Goal: Navigation & Orientation: Understand site structure

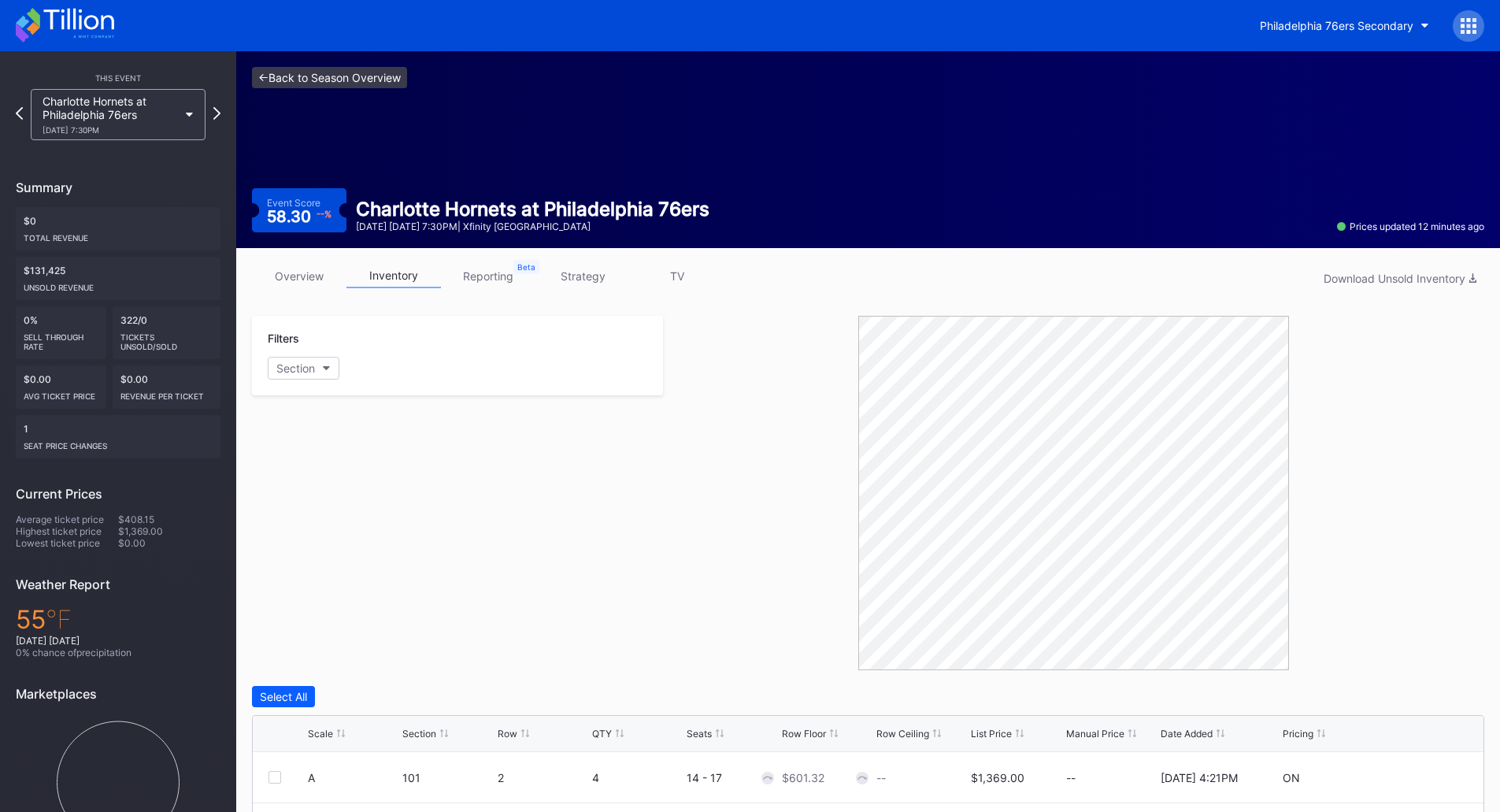
click at [287, 80] on link "<- Back to Season Overview" at bounding box center [329, 77] width 155 height 21
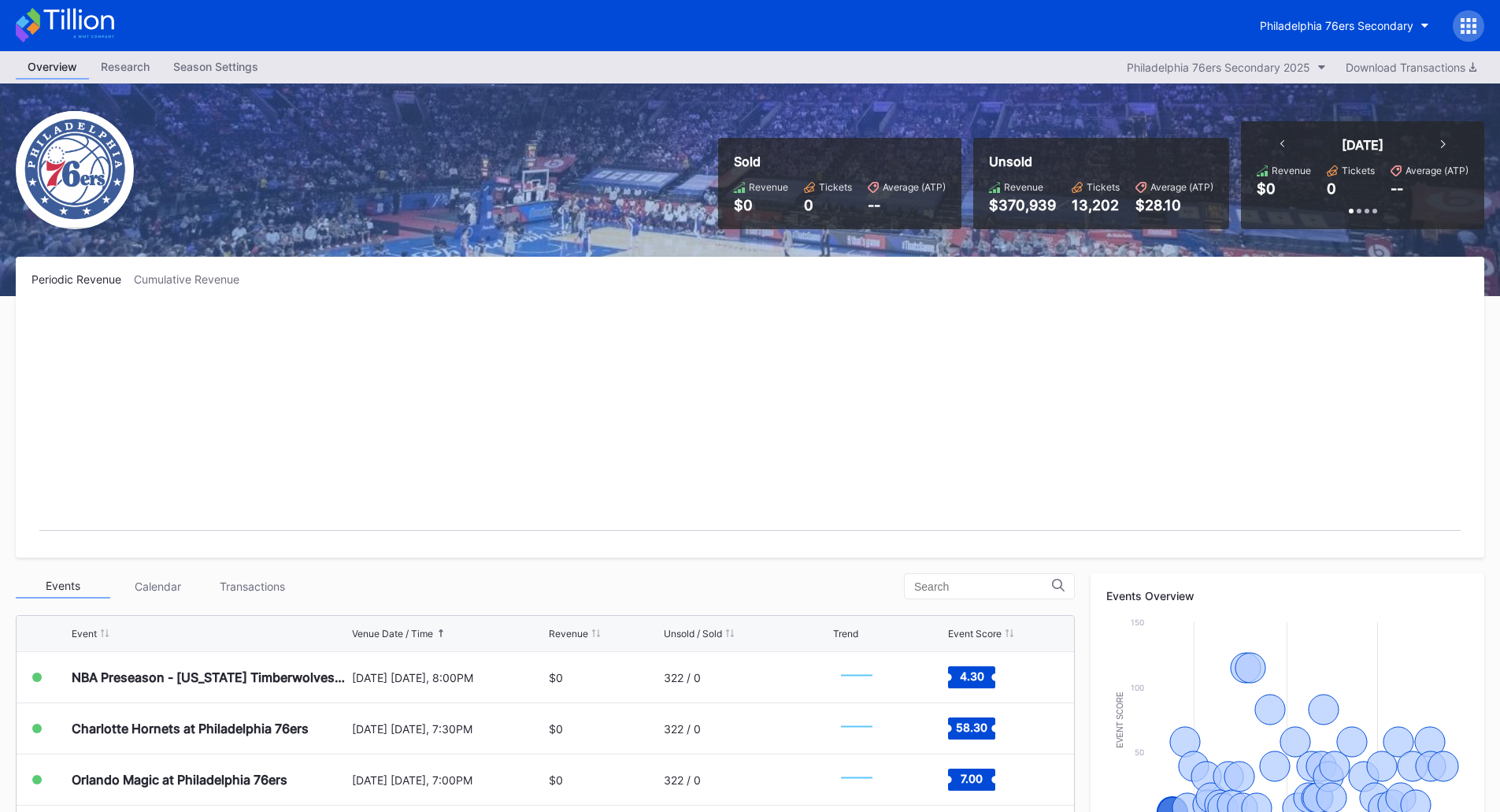
click at [258, 594] on div "Transactions" at bounding box center [252, 586] width 94 height 24
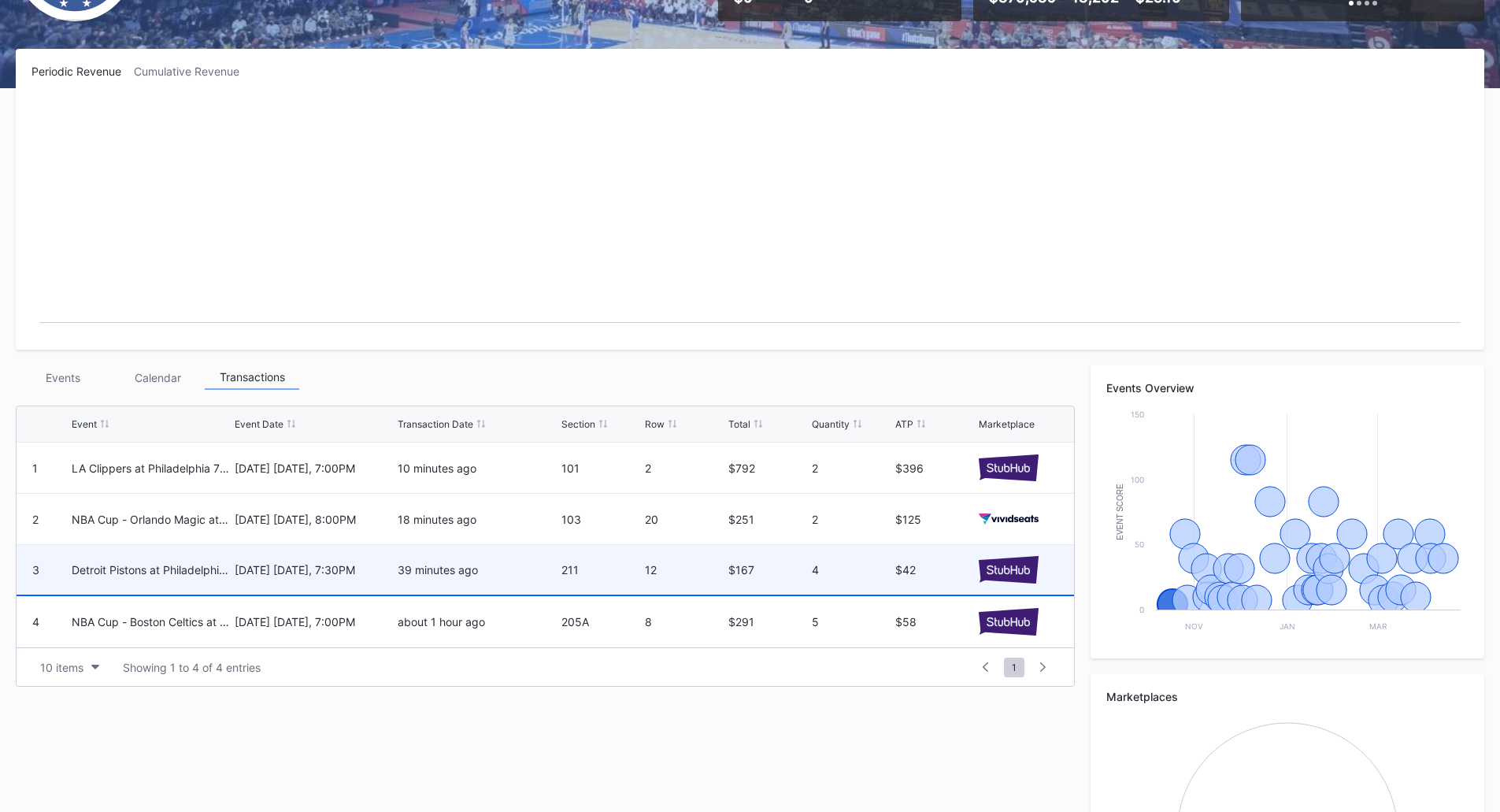
scroll to position [236, 0]
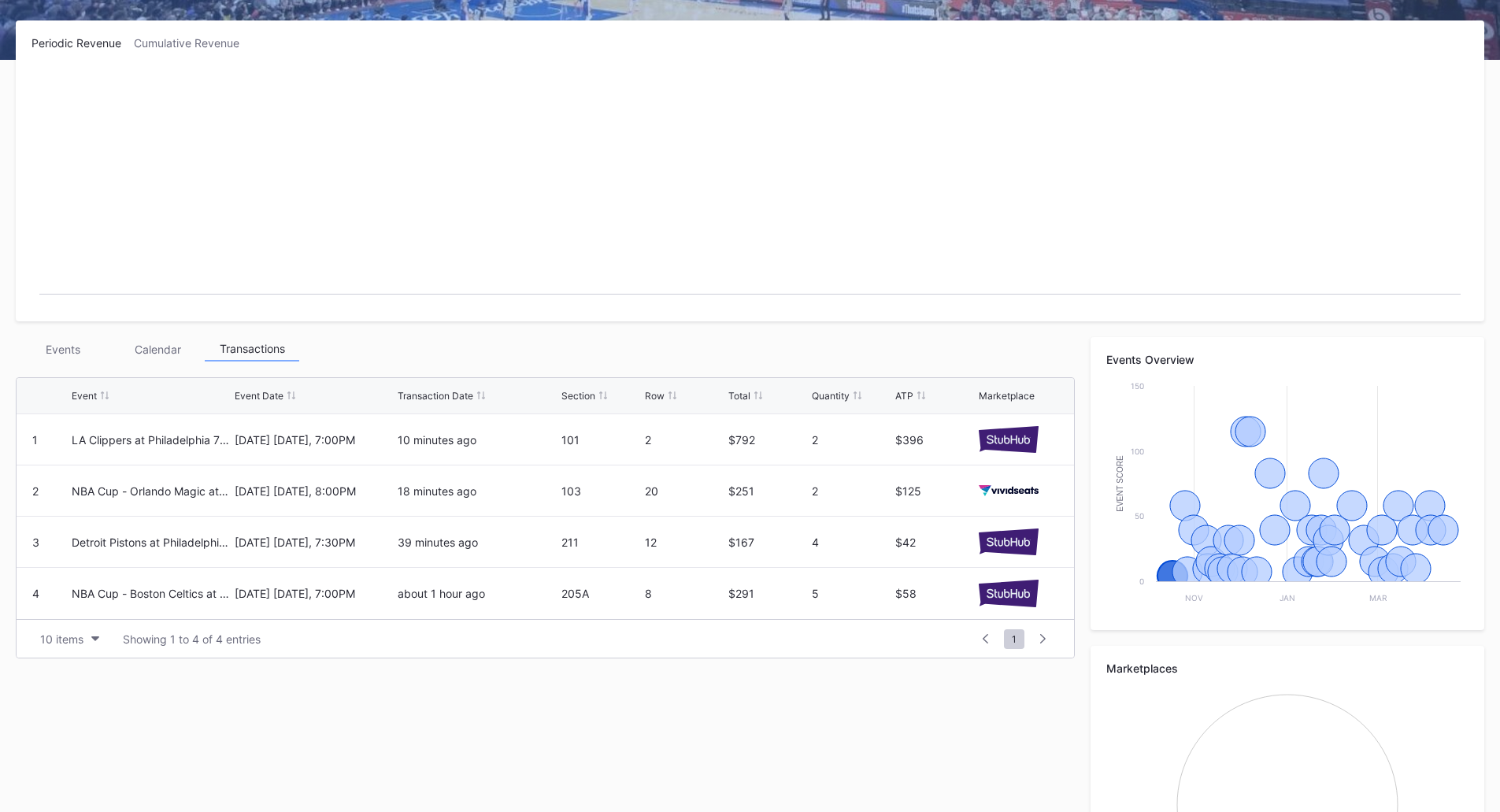
click at [57, 355] on div "Events" at bounding box center [63, 349] width 94 height 24
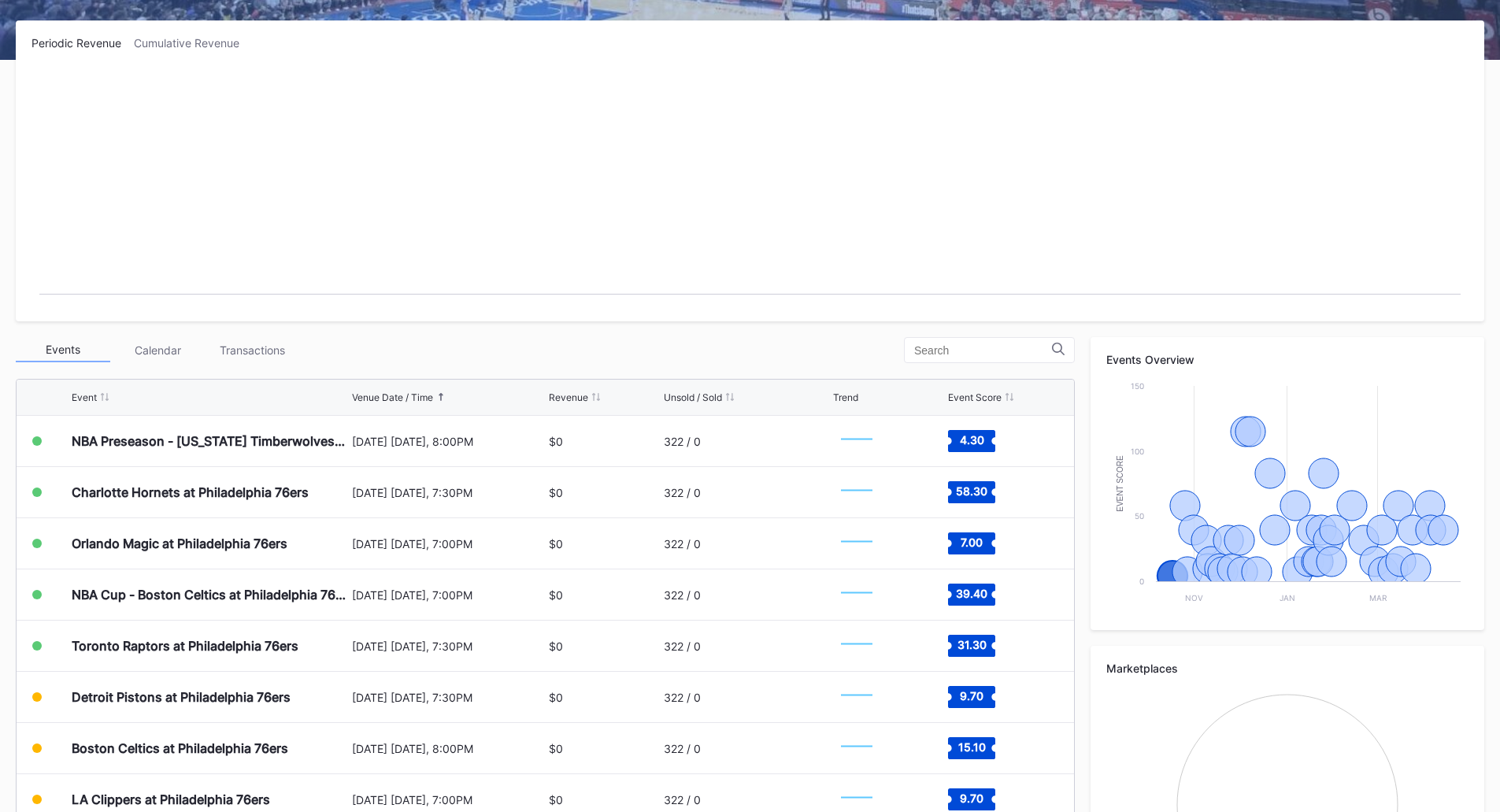
click at [241, 353] on div "Transactions" at bounding box center [252, 350] width 94 height 24
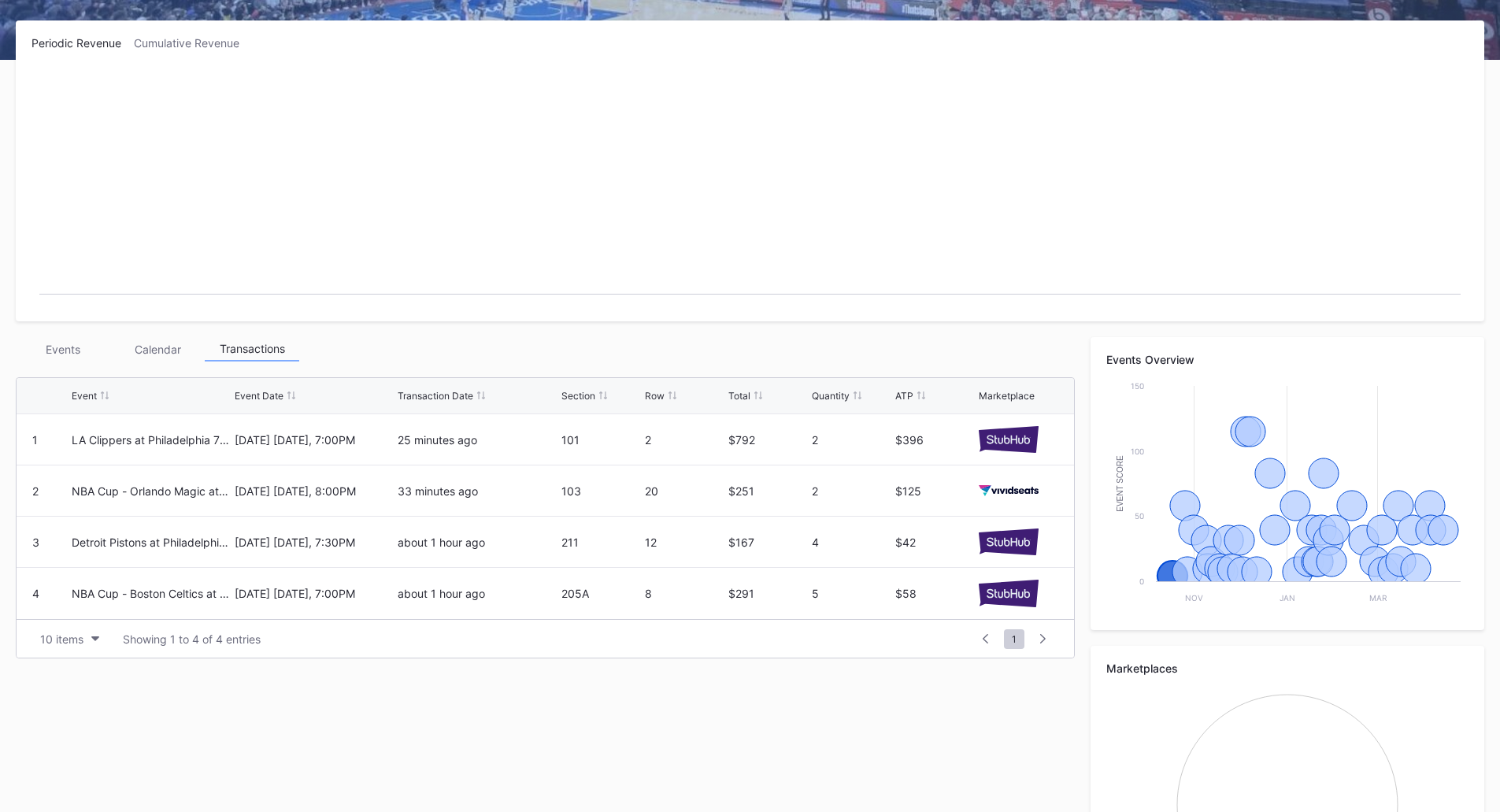
click at [147, 340] on div "Calendar" at bounding box center [157, 349] width 94 height 24
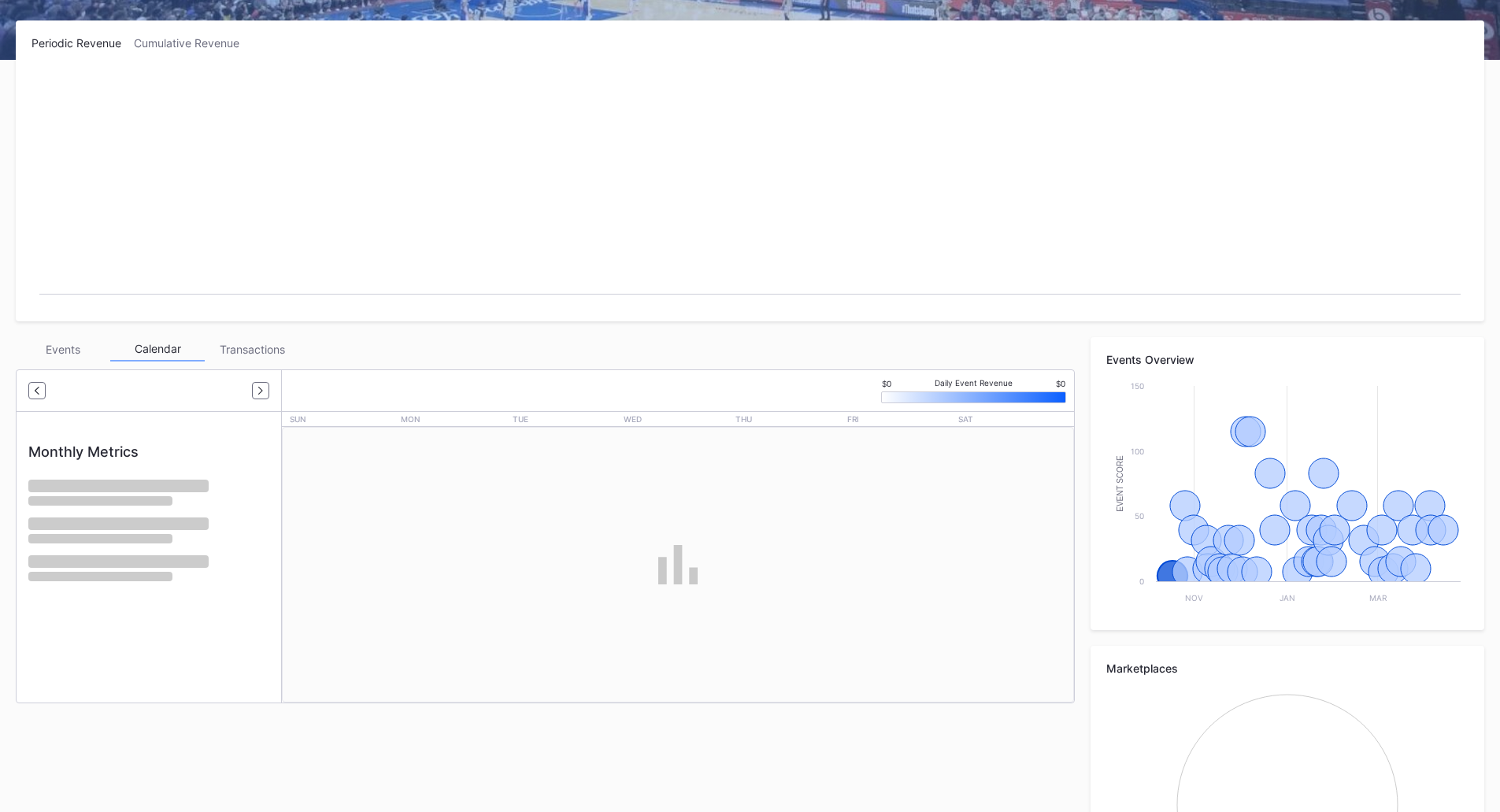
click at [74, 353] on div "Events" at bounding box center [63, 349] width 94 height 24
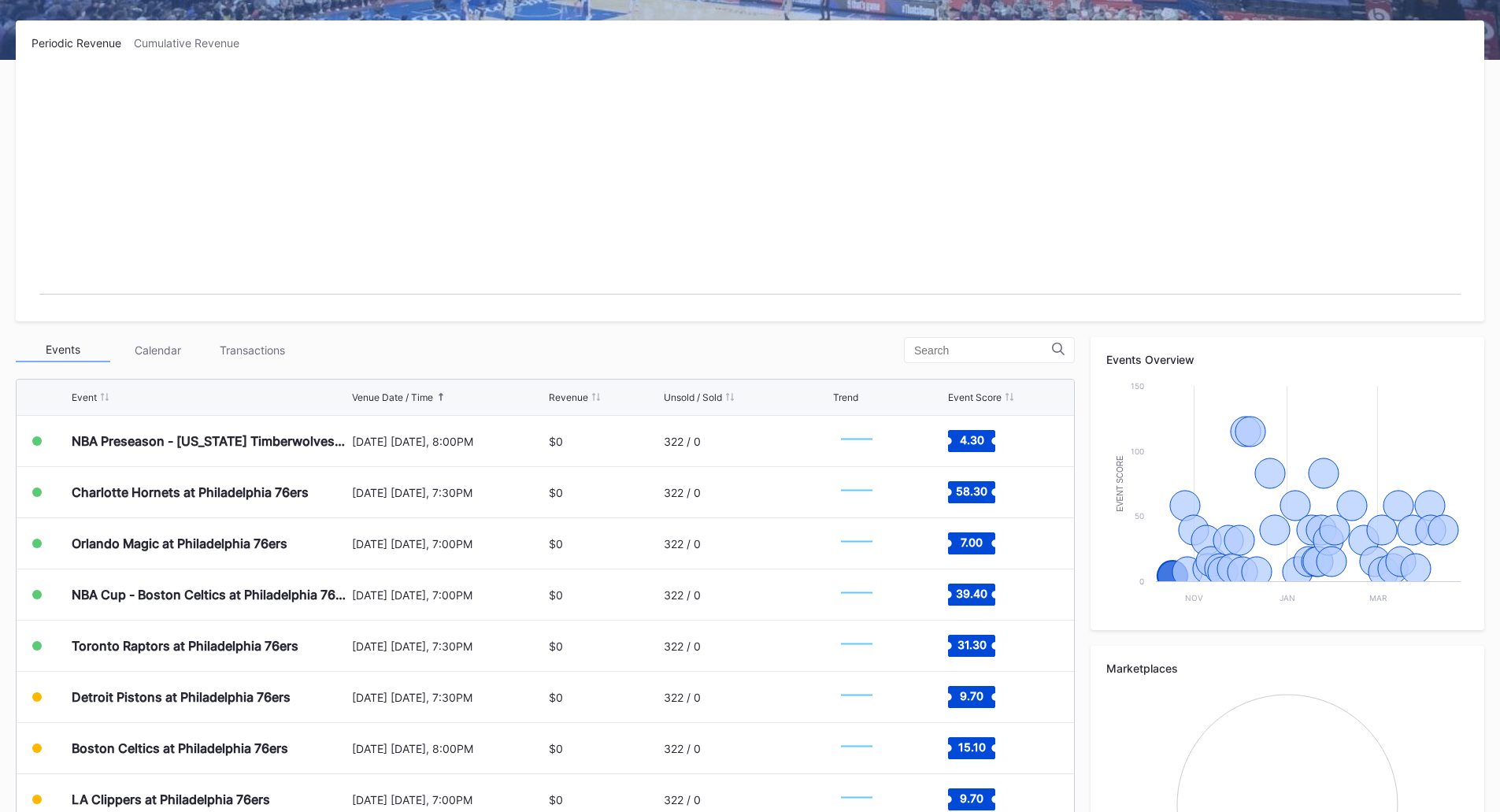
click at [147, 351] on div "Calendar" at bounding box center [157, 350] width 94 height 24
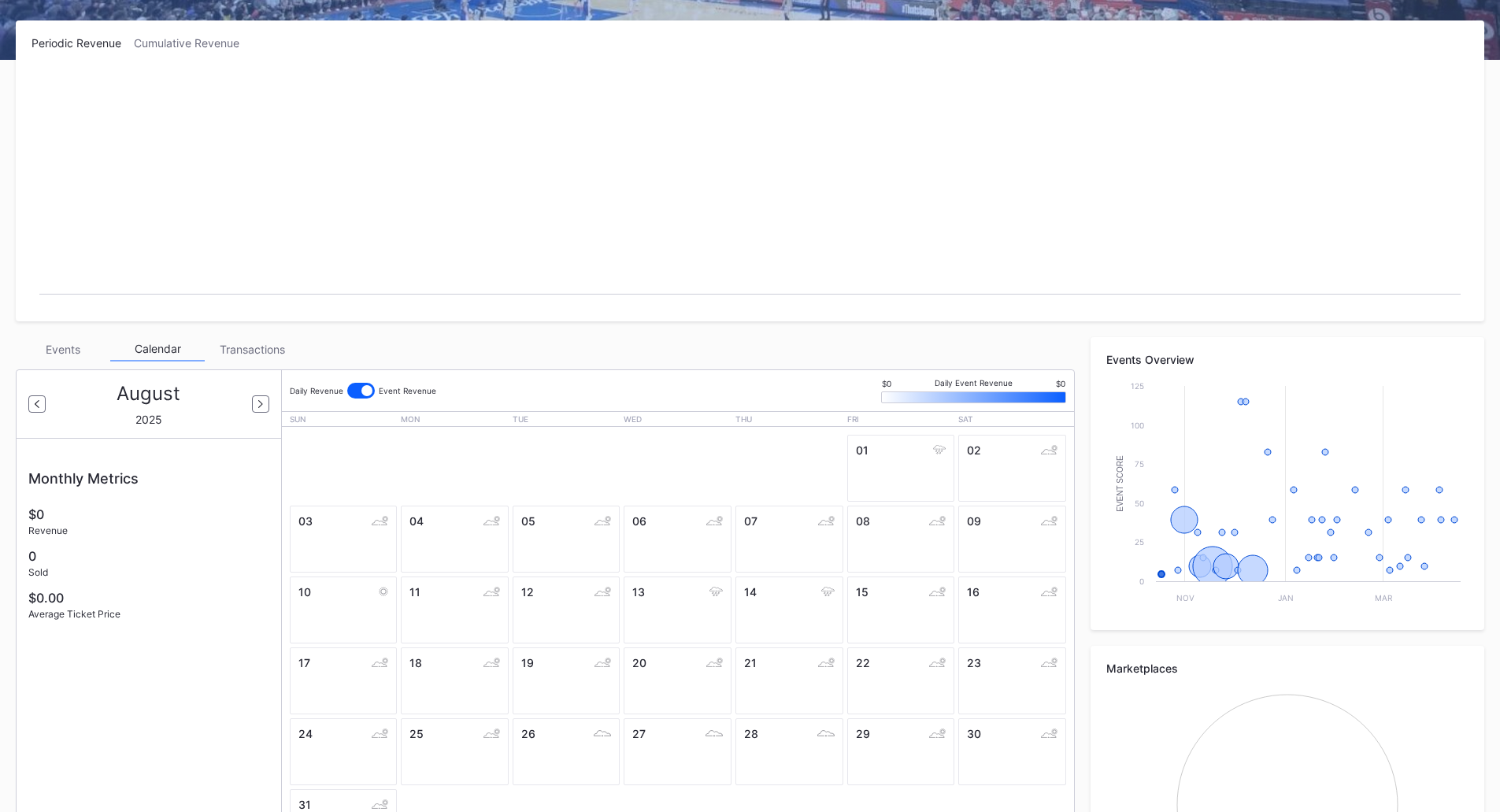
click at [233, 347] on div "Transactions" at bounding box center [252, 349] width 94 height 24
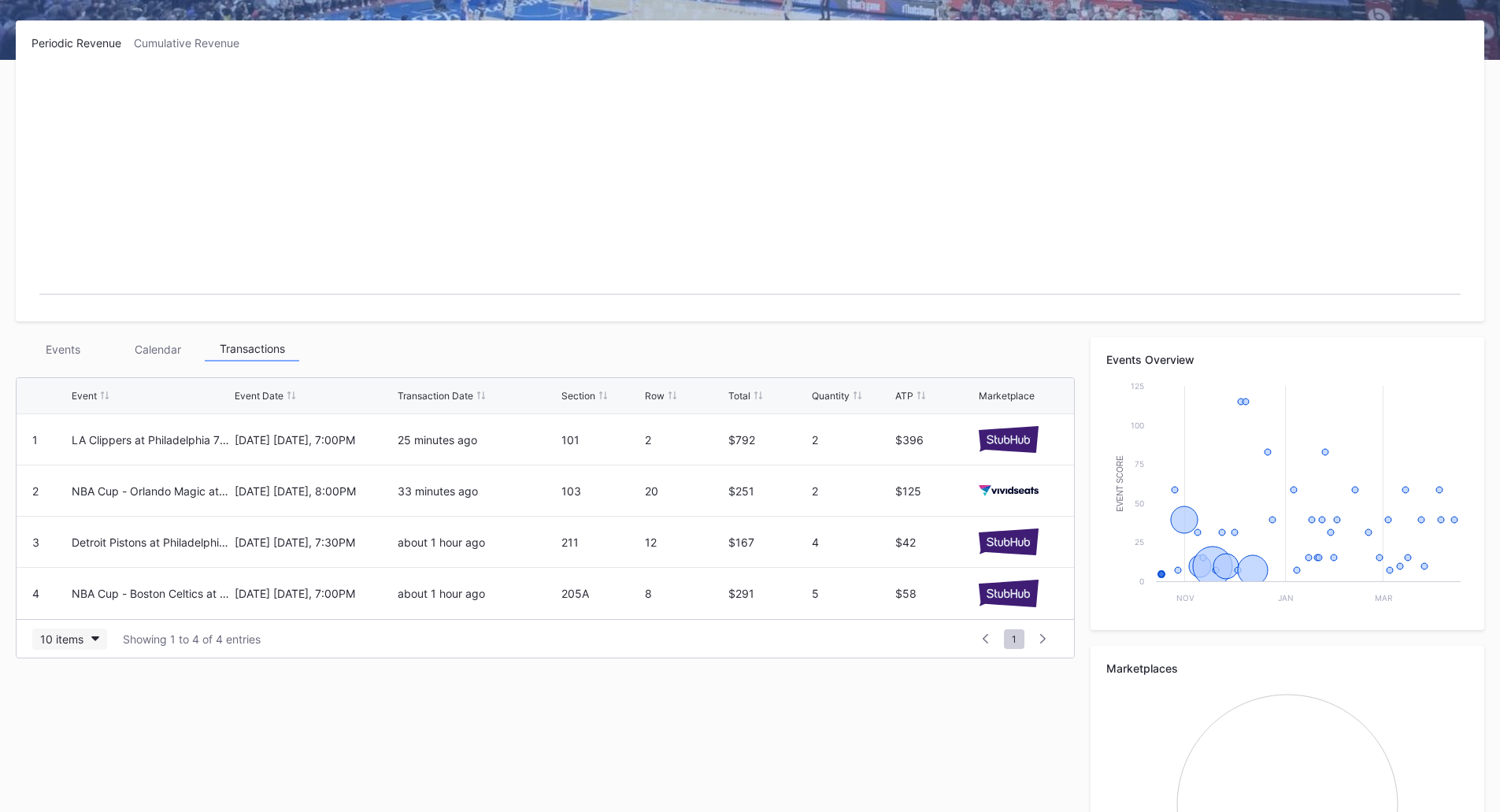
click at [93, 638] on icon "button" at bounding box center [95, 638] width 8 height 5
click at [68, 746] on div "100 items" at bounding box center [69, 736] width 75 height 29
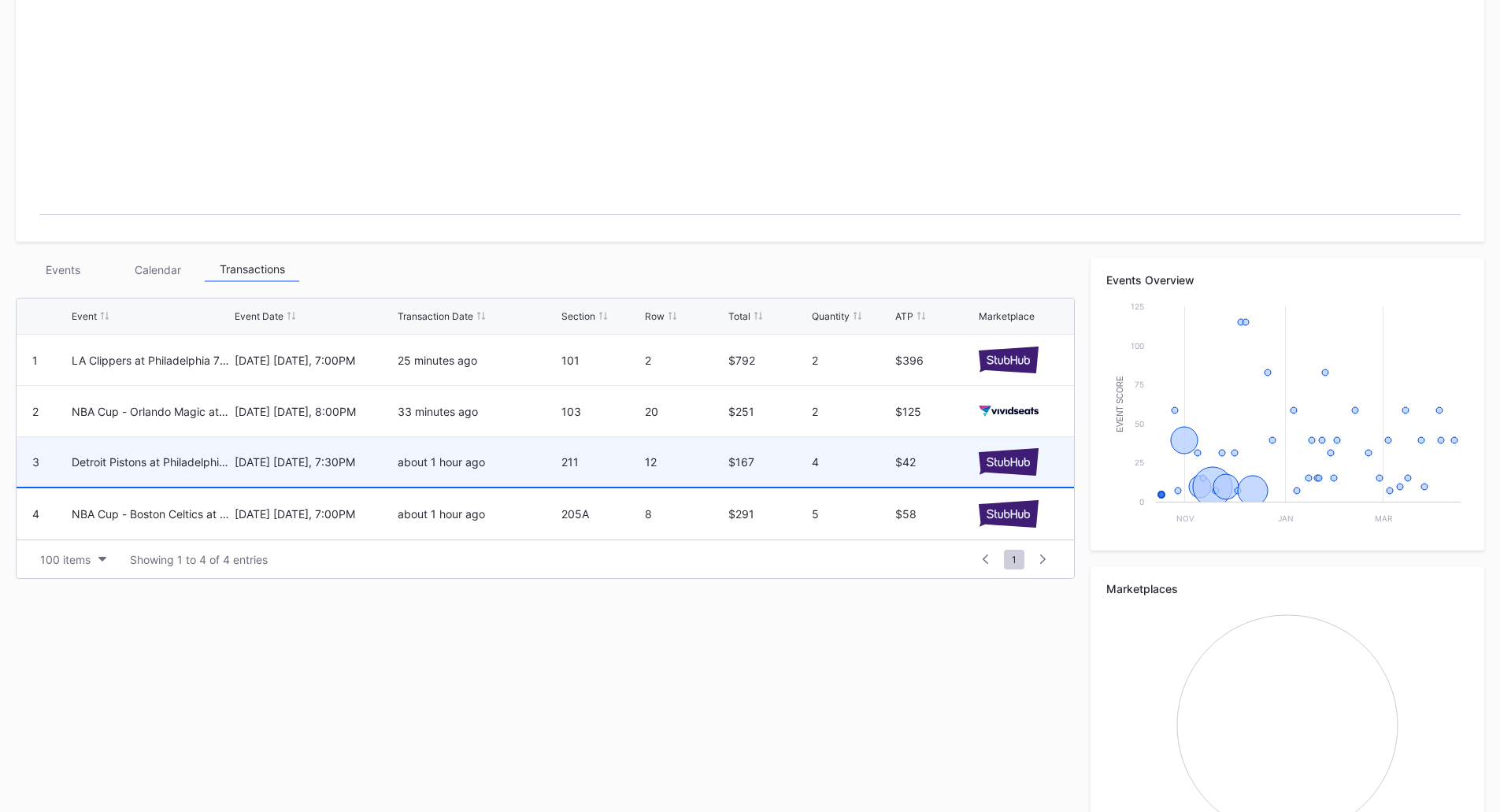
scroll to position [221, 0]
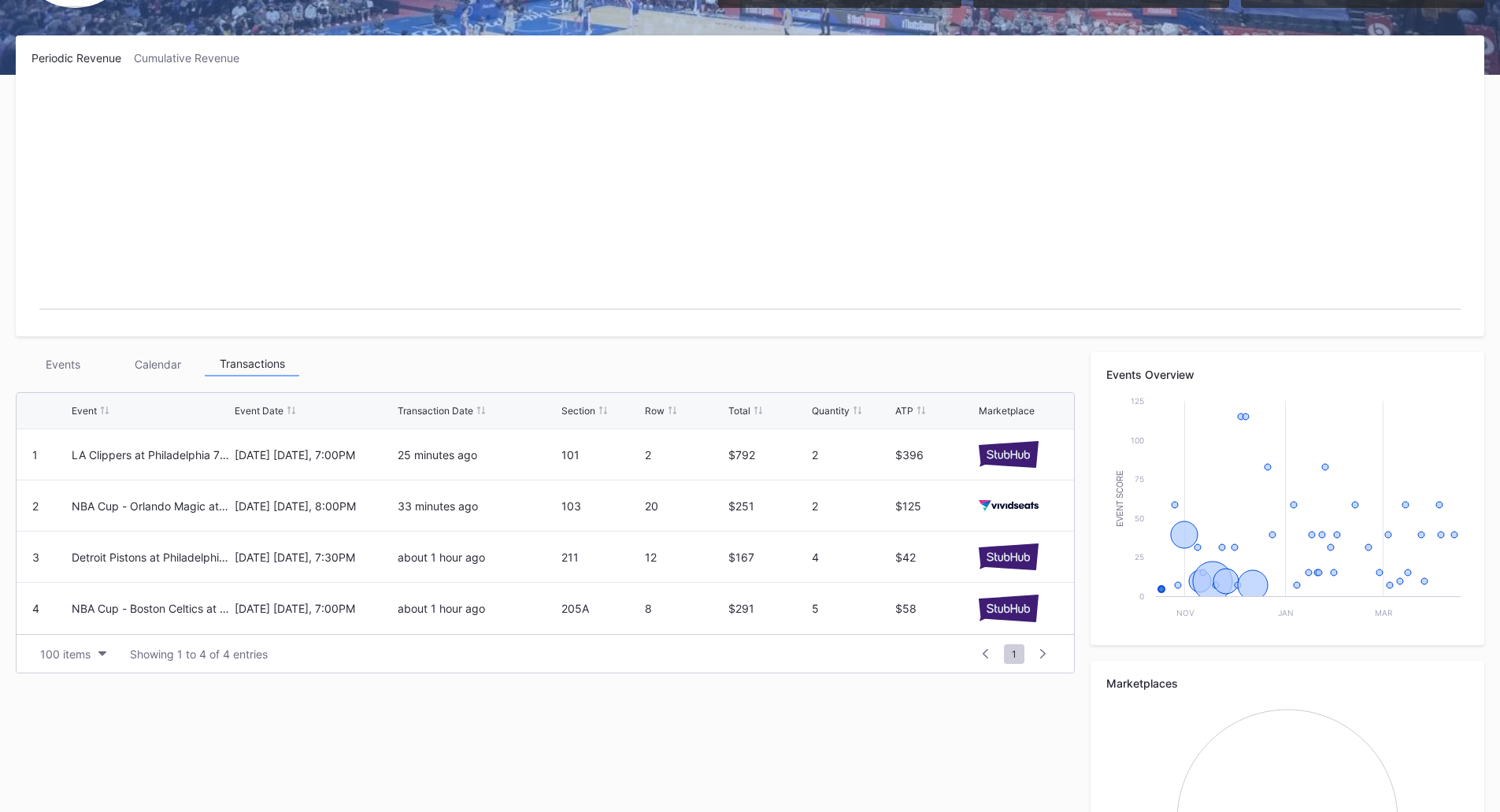
click at [524, 283] on rect "Chart title" at bounding box center [749, 202] width 1437 height 236
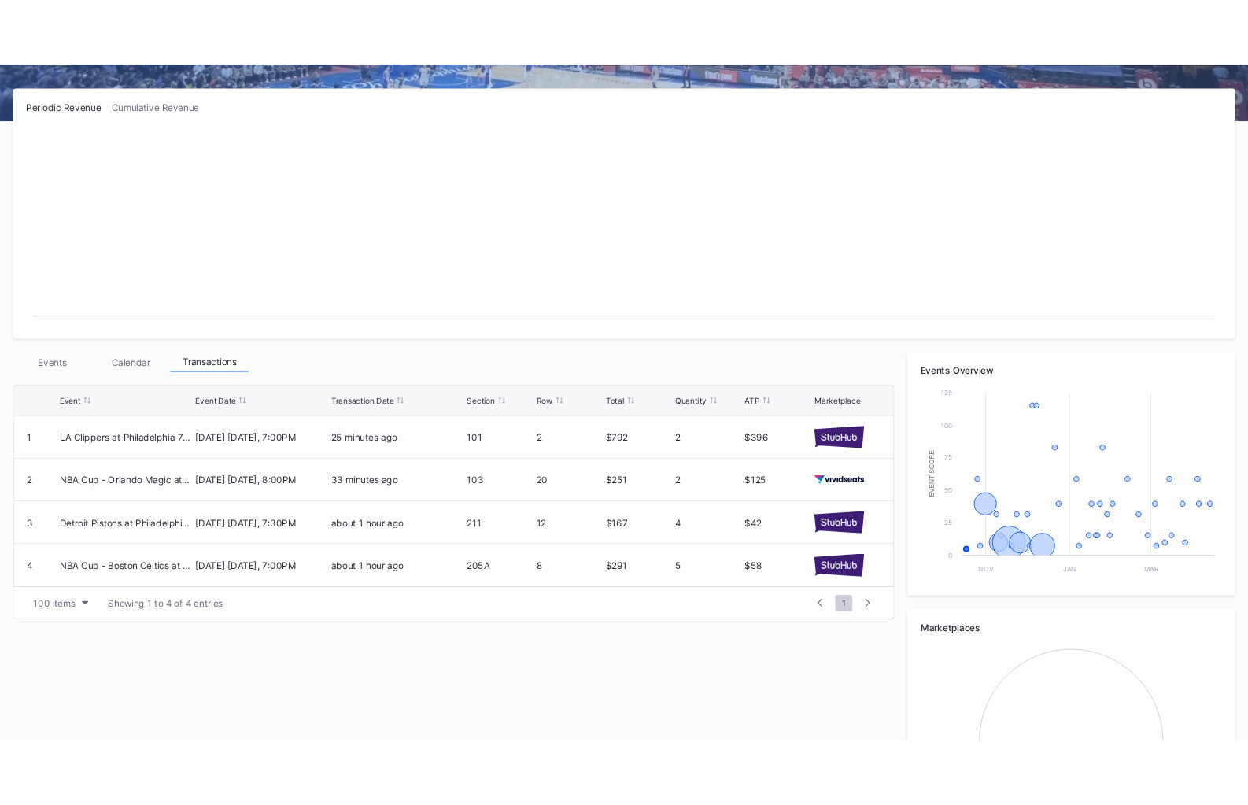
scroll to position [236, 0]
